Goal: Information Seeking & Learning: Learn about a topic

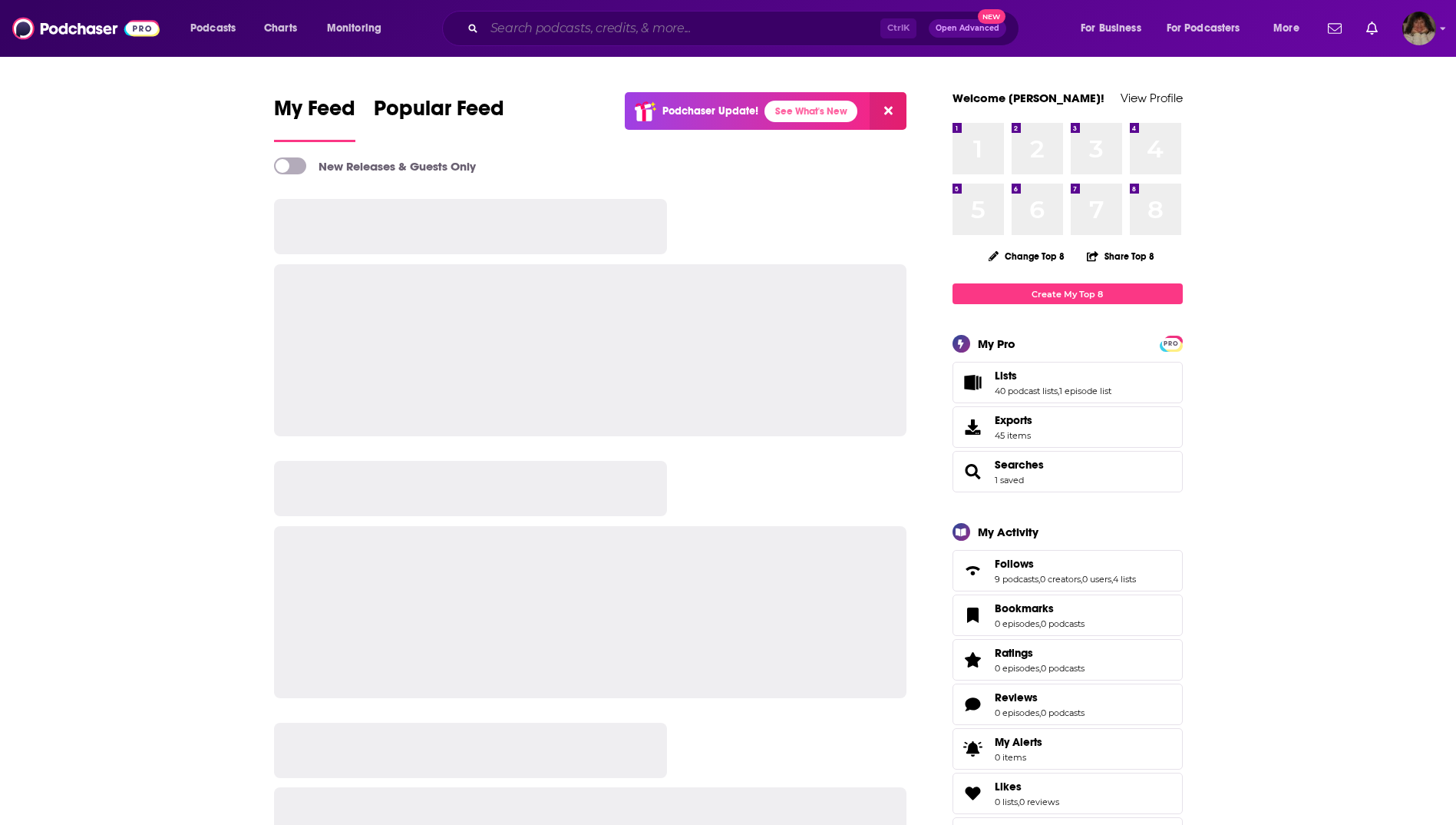
click at [633, 32] on input "Search podcasts, credits, & more..." at bounding box center [682, 28] width 396 height 24
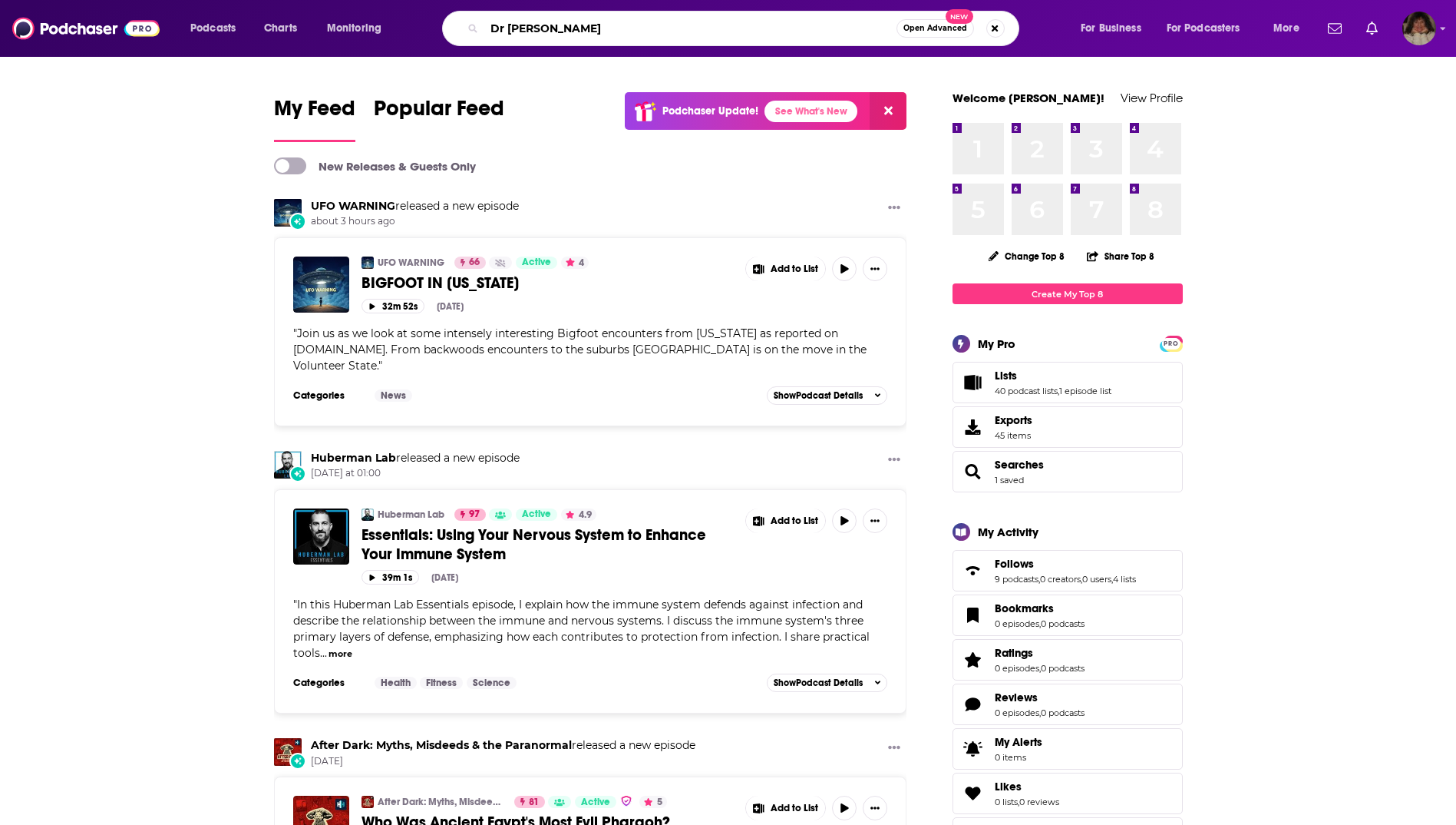
type input "Dr [PERSON_NAME]"
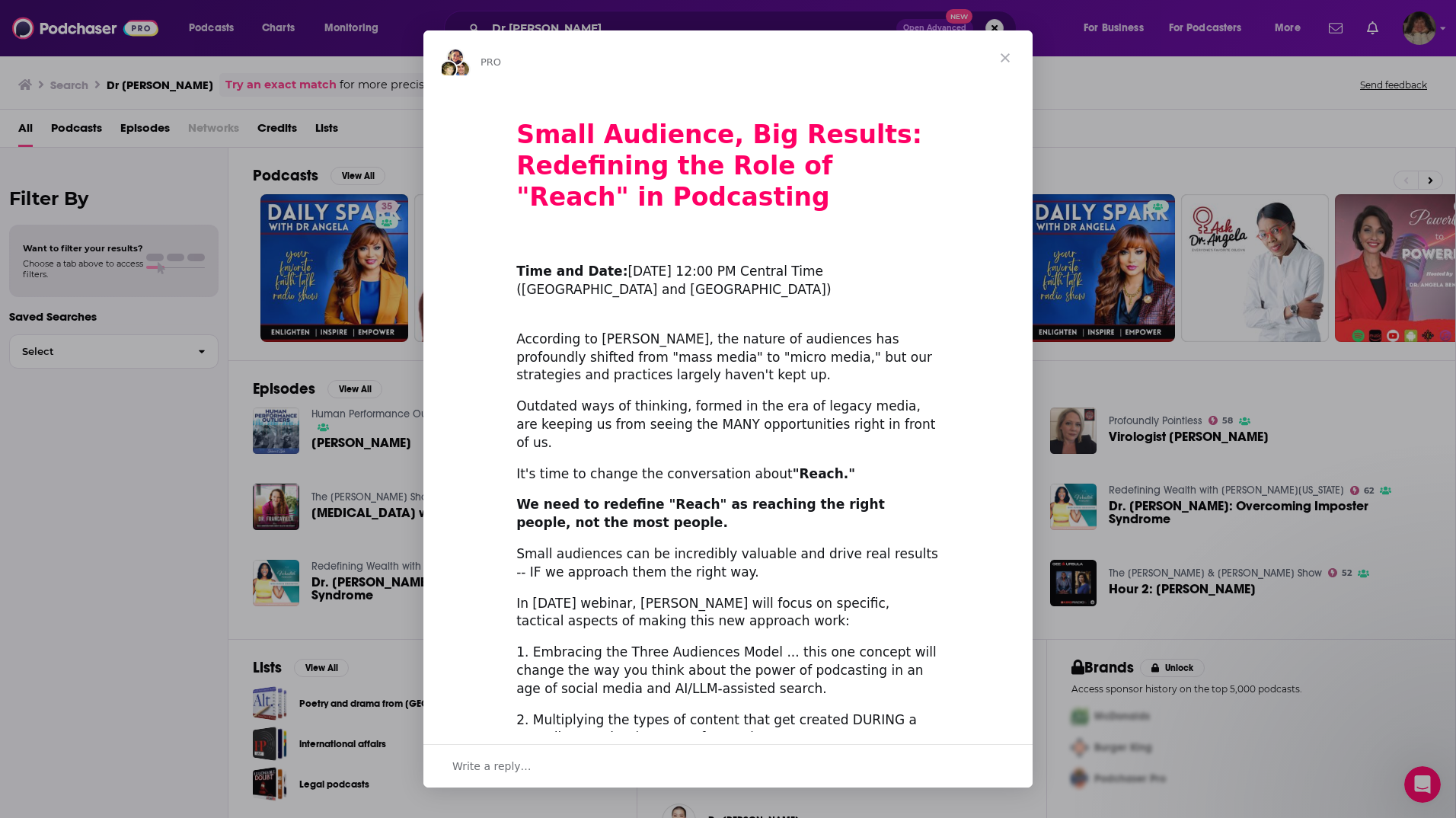
click at [1210, 283] on div "Intercom messenger" at bounding box center [728, 409] width 1456 height 818
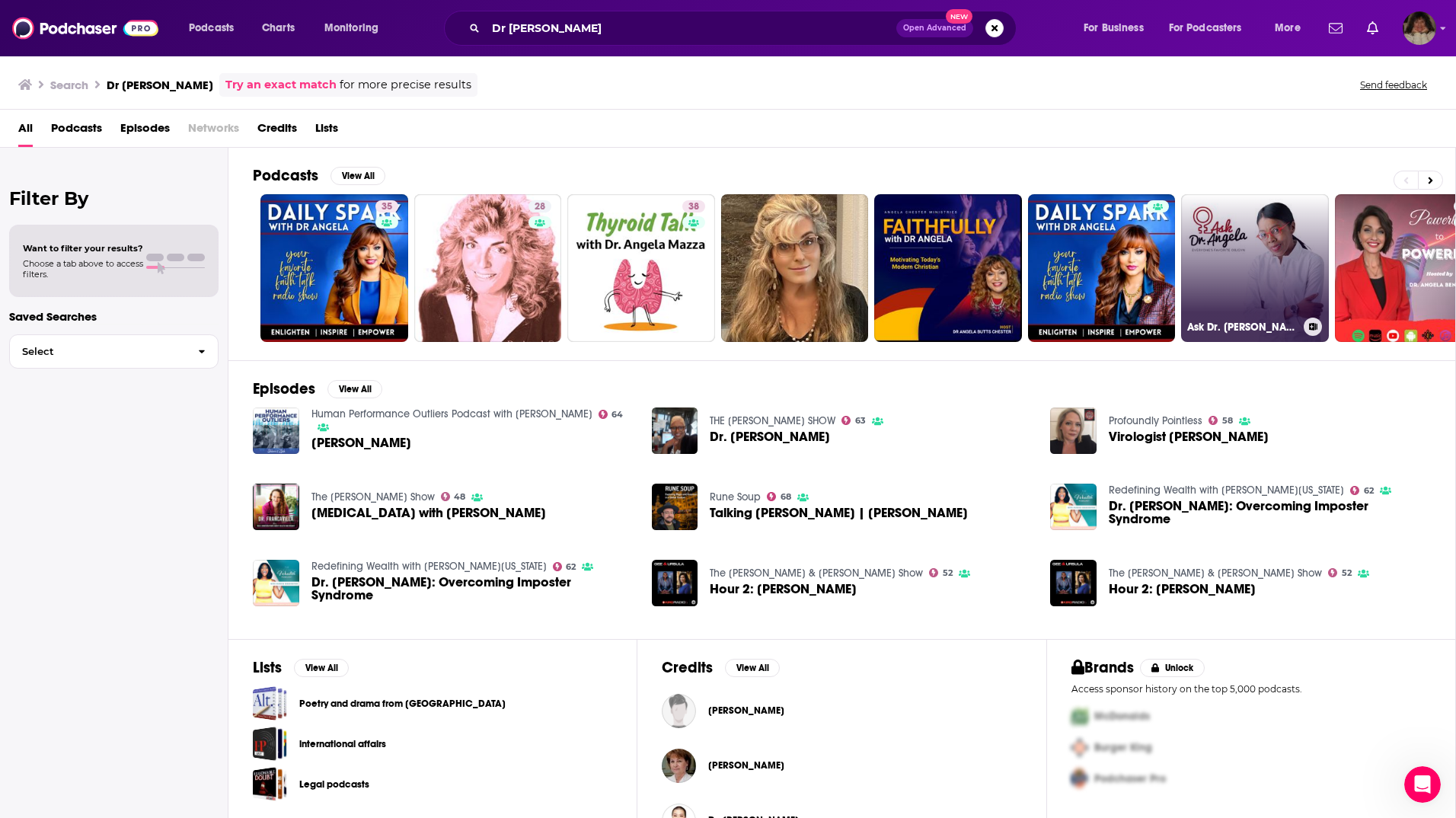
click at [1210, 283] on link "Ask Dr. [PERSON_NAME] Podcast" at bounding box center [1255, 268] width 148 height 148
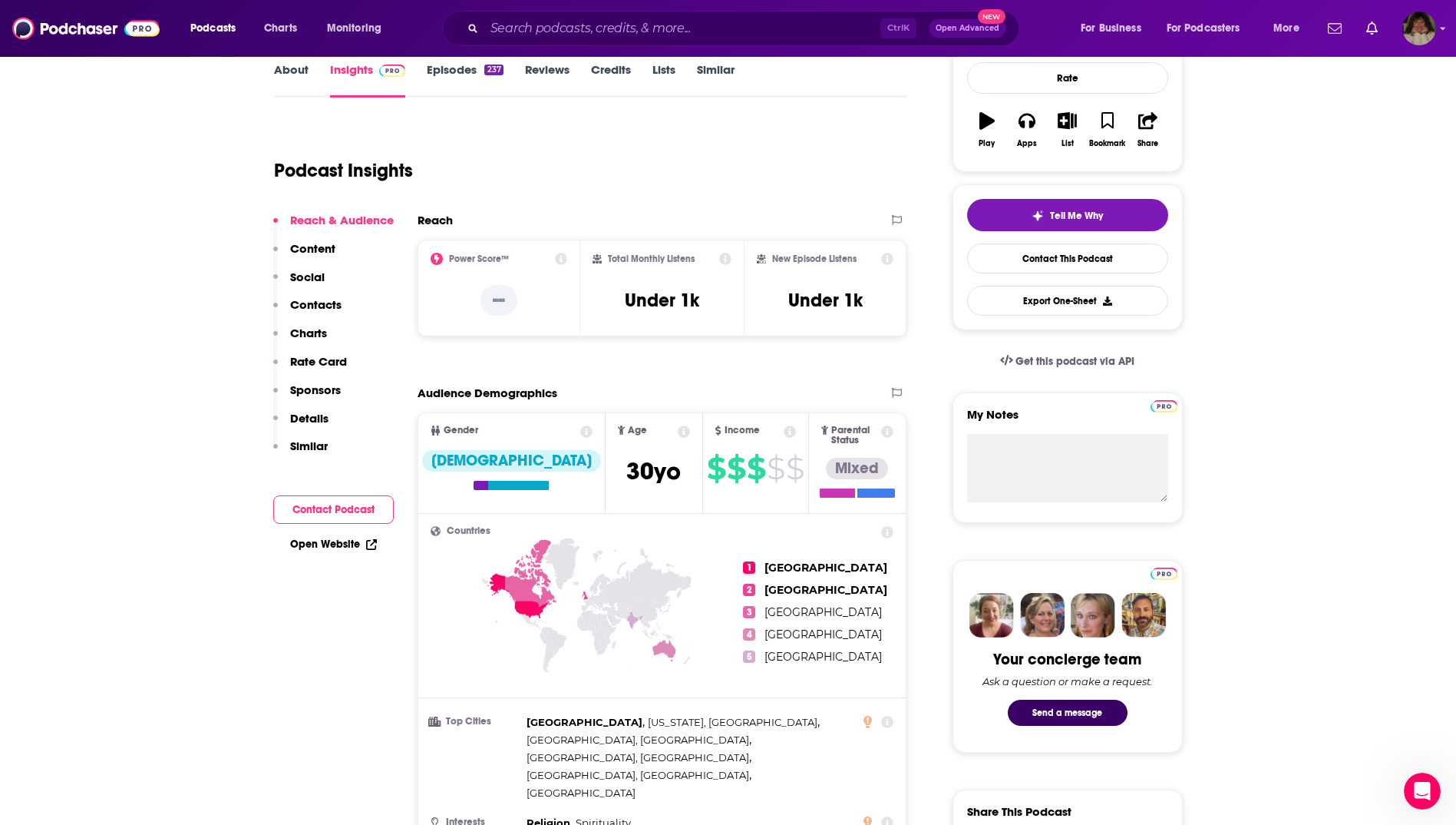
scroll to position [154, 0]
